Goal: Transaction & Acquisition: Book appointment/travel/reservation

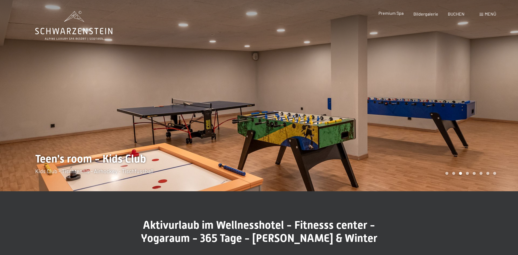
click at [389, 15] on span "Premium Spa" at bounding box center [391, 12] width 25 height 5
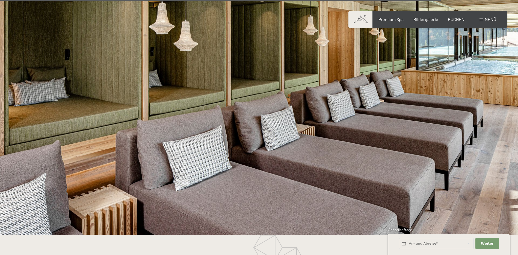
scroll to position [2797, 0]
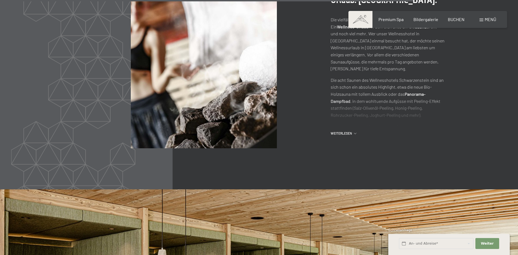
click at [486, 18] on span "Menü" at bounding box center [490, 19] width 11 height 5
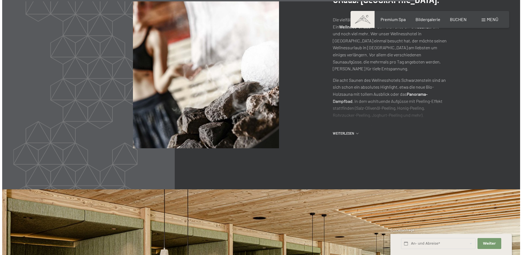
scroll to position [2804, 0]
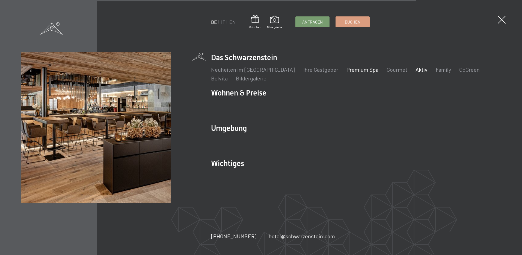
click at [416, 71] on link "Aktiv" at bounding box center [422, 69] width 12 height 7
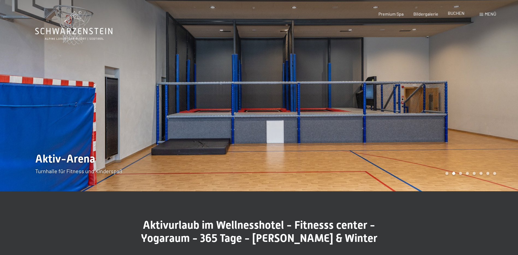
click at [454, 12] on span "BUCHEN" at bounding box center [456, 12] width 17 height 5
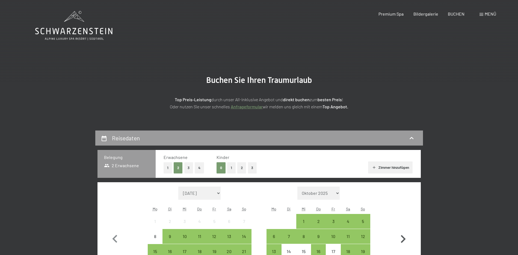
click at [402, 236] on icon "button" at bounding box center [403, 239] width 16 height 16
select select "2025-10-01"
select select "2025-11-01"
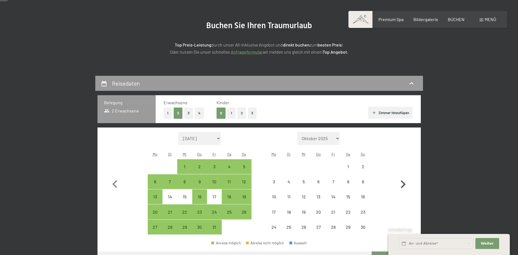
scroll to position [82, 0]
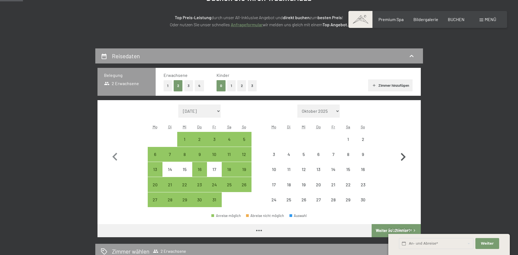
select select "2025-10-01"
select select "2025-11-01"
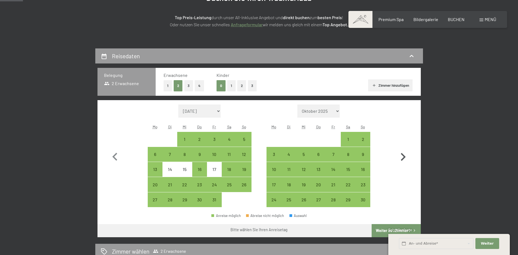
click at [403, 153] on icon "button" at bounding box center [403, 157] width 16 height 16
select select "2025-11-01"
select select "2025-12-01"
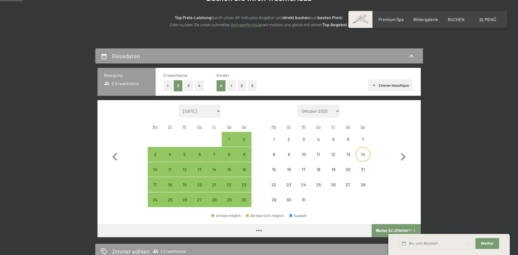
select select "2025-11-01"
select select "2025-12-01"
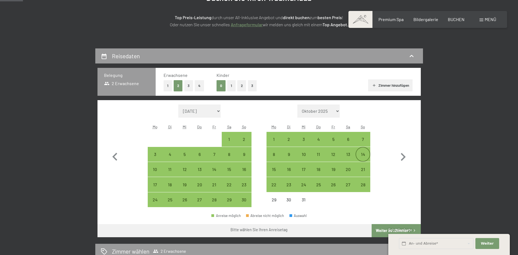
click at [359, 154] on div "14" at bounding box center [363, 159] width 14 height 14
select select "2025-11-01"
select select "2025-12-01"
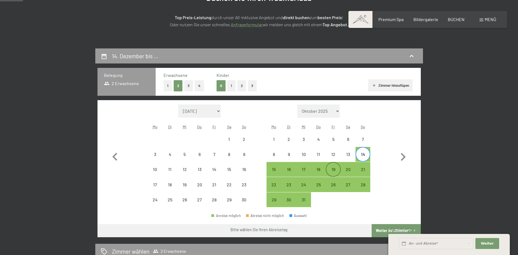
click at [333, 168] on div "19" at bounding box center [334, 174] width 14 height 14
select select "2025-11-01"
select select "2025-12-01"
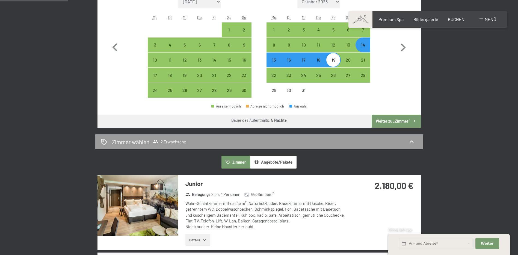
scroll to position [164, 0]
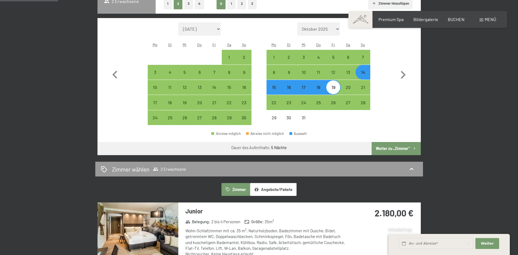
click at [400, 150] on button "Weiter zu „Zimmer“" at bounding box center [396, 148] width 49 height 13
select select "2025-11-01"
select select "2025-12-01"
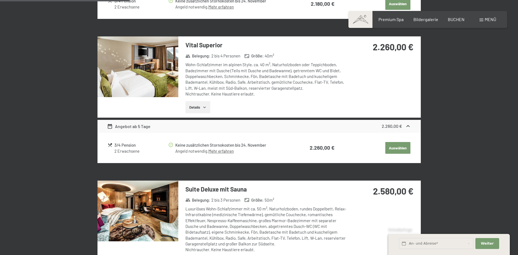
scroll to position [349, 0]
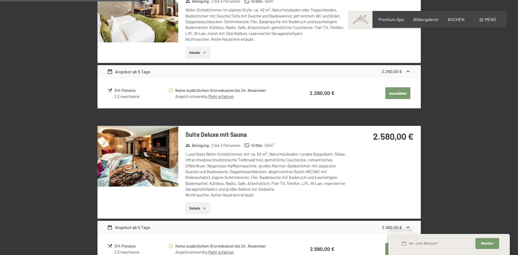
click at [149, 155] on img at bounding box center [138, 156] width 81 height 61
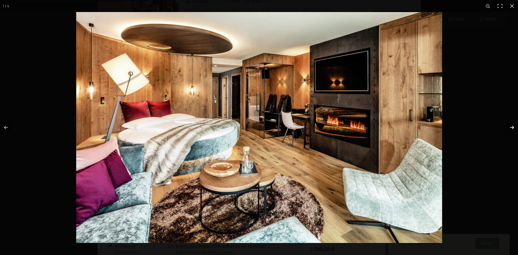
click at [511, 129] on button "button" at bounding box center [508, 127] width 19 height 27
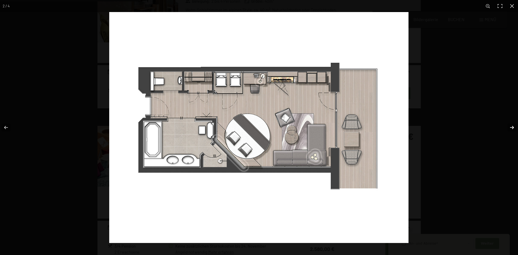
click at [513, 131] on button "button" at bounding box center [508, 127] width 19 height 27
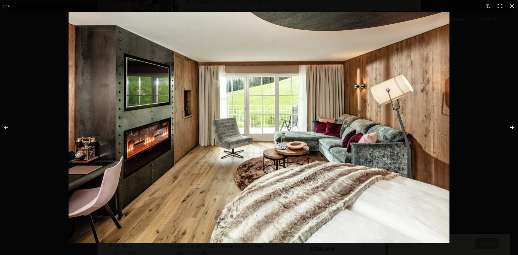
click at [513, 131] on button "button" at bounding box center [508, 127] width 19 height 27
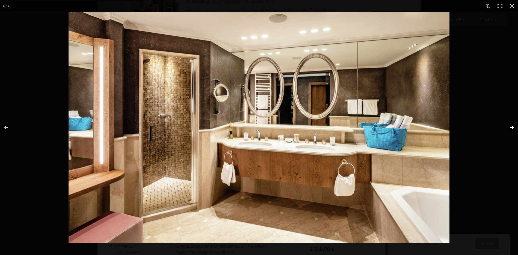
click at [513, 131] on button "button" at bounding box center [508, 127] width 19 height 27
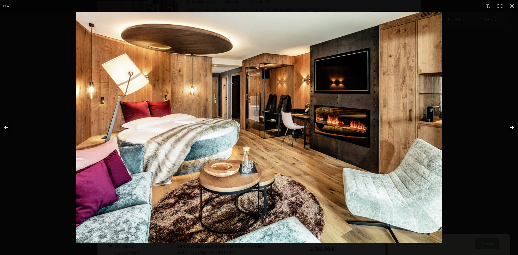
click at [513, 131] on button "button" at bounding box center [508, 127] width 19 height 27
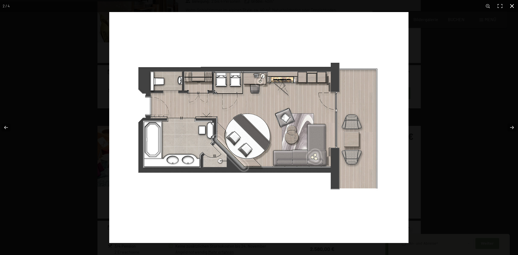
click at [515, 7] on button "button" at bounding box center [512, 6] width 12 height 12
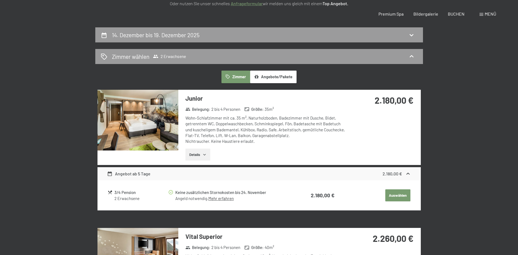
scroll to position [0, 0]
